Goal: Task Accomplishment & Management: Manage account settings

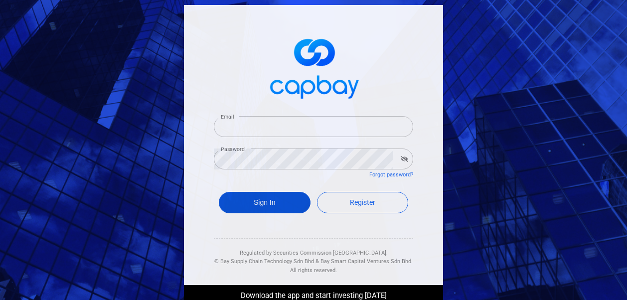
type input "[EMAIL_ADDRESS][DOMAIN_NAME]"
click at [245, 204] on button "Sign In" at bounding box center [265, 202] width 92 height 21
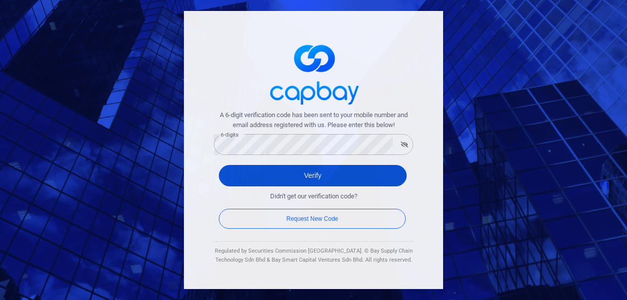
click at [235, 179] on button "Verify" at bounding box center [313, 175] width 188 height 21
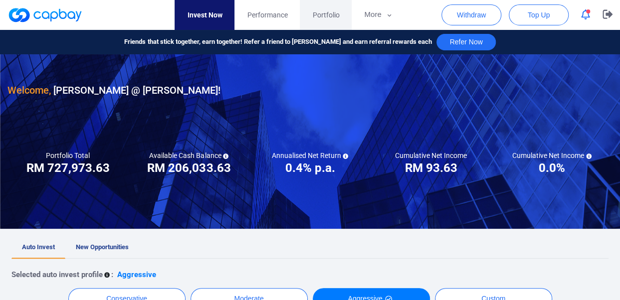
click at [327, 15] on span "Portfolio" at bounding box center [325, 14] width 27 height 11
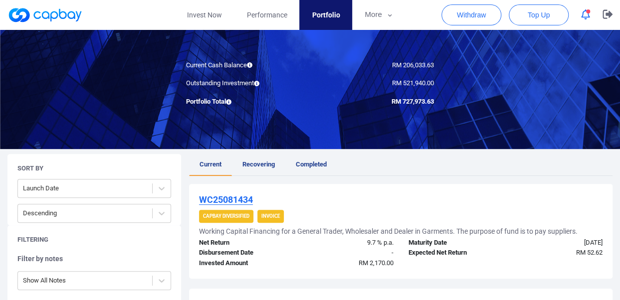
scroll to position [80, 0]
click at [607, 14] on icon "button" at bounding box center [607, 14] width 10 height 9
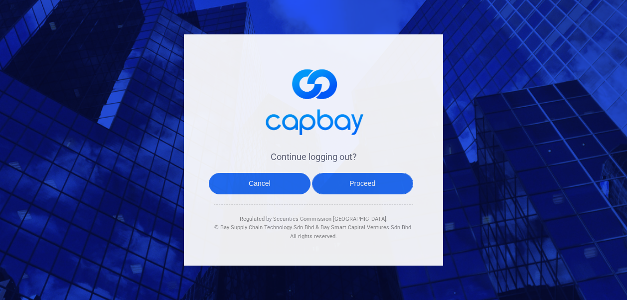
click at [347, 183] on button "Proceed" at bounding box center [363, 183] width 102 height 21
